Goal: Find specific page/section: Find specific page/section

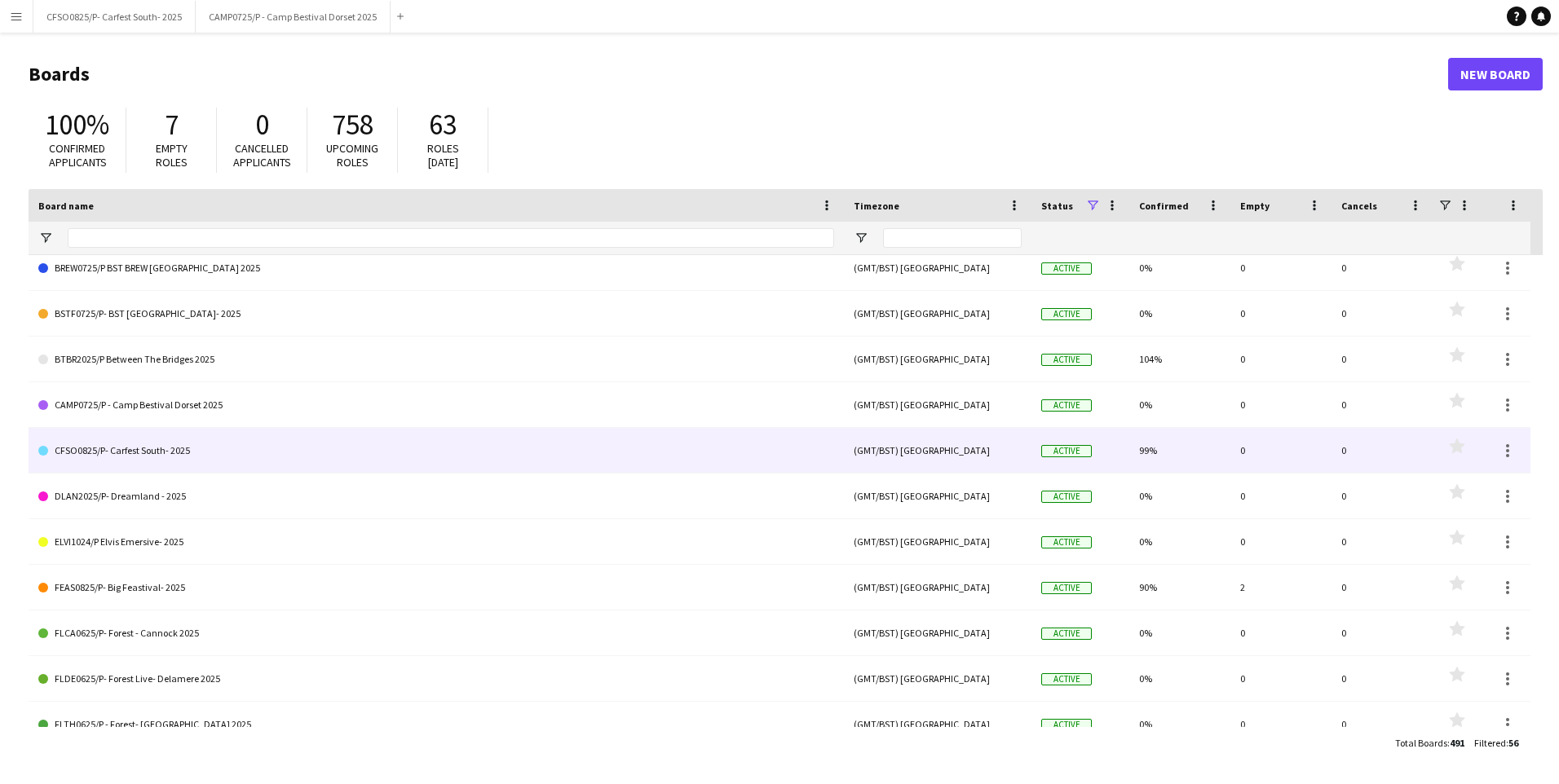
click at [150, 448] on link "CFSO0825/P- Carfest South- 2025" at bounding box center [436, 450] width 795 height 46
